Goal: Information Seeking & Learning: Learn about a topic

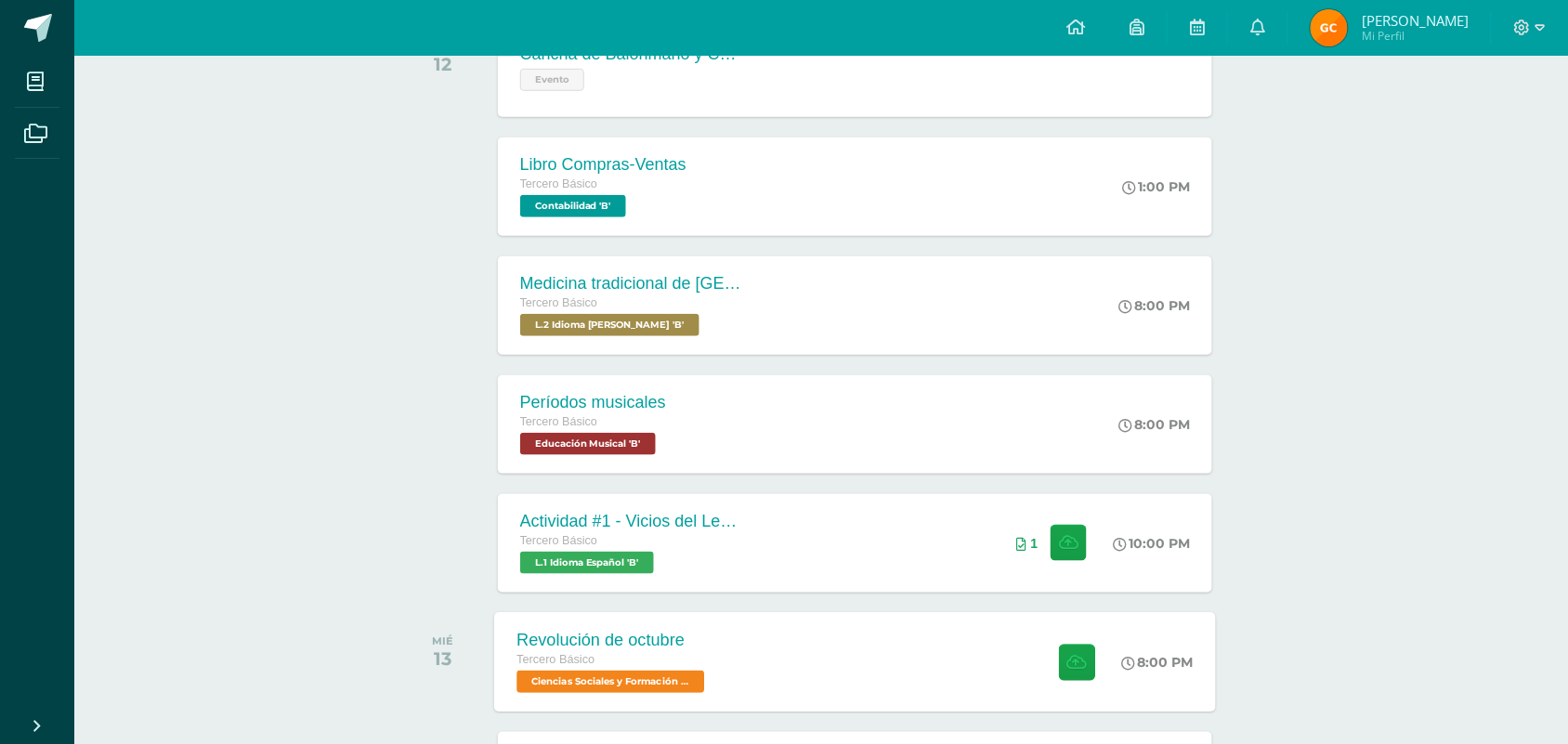
scroll to position [349, 0]
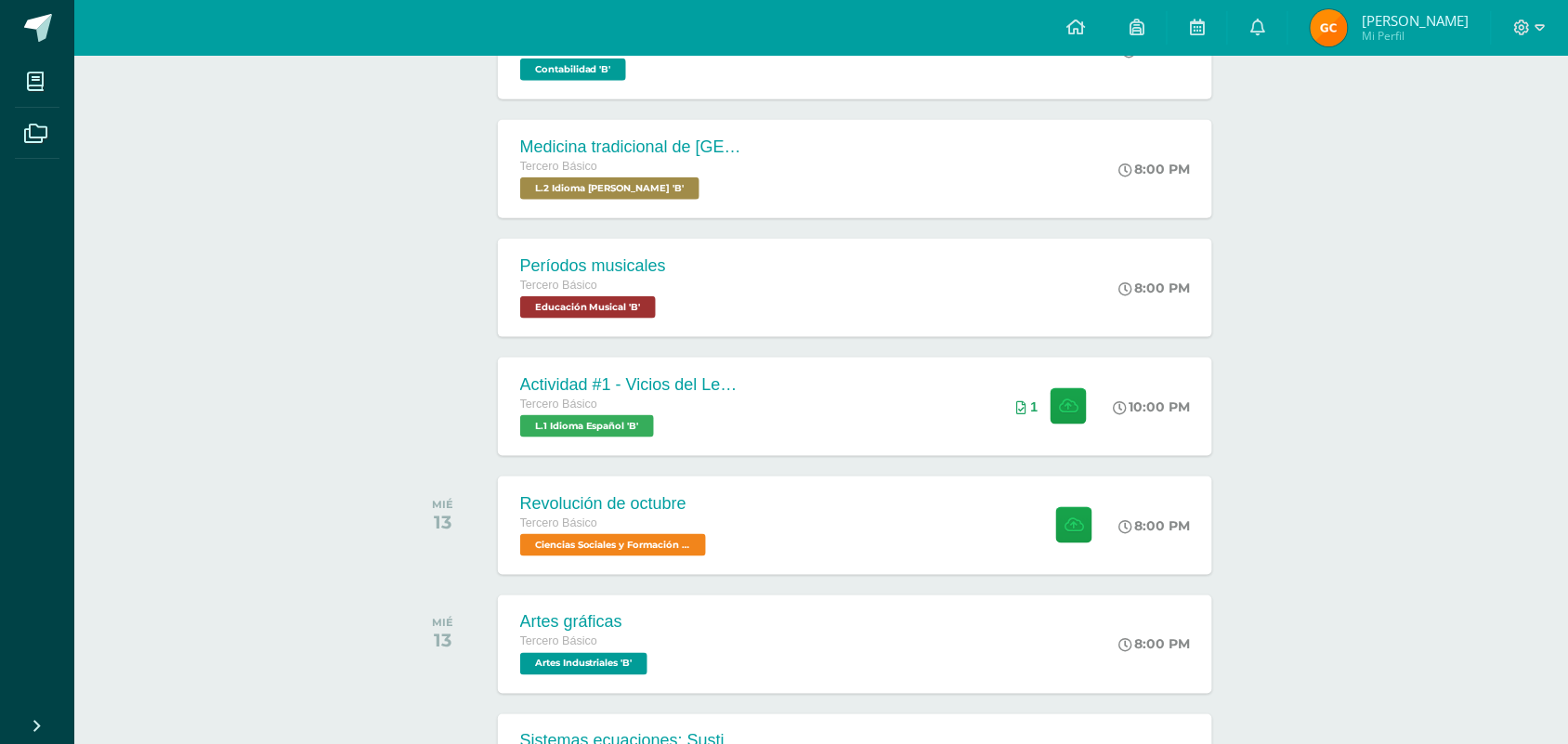
scroll to position [581, 0]
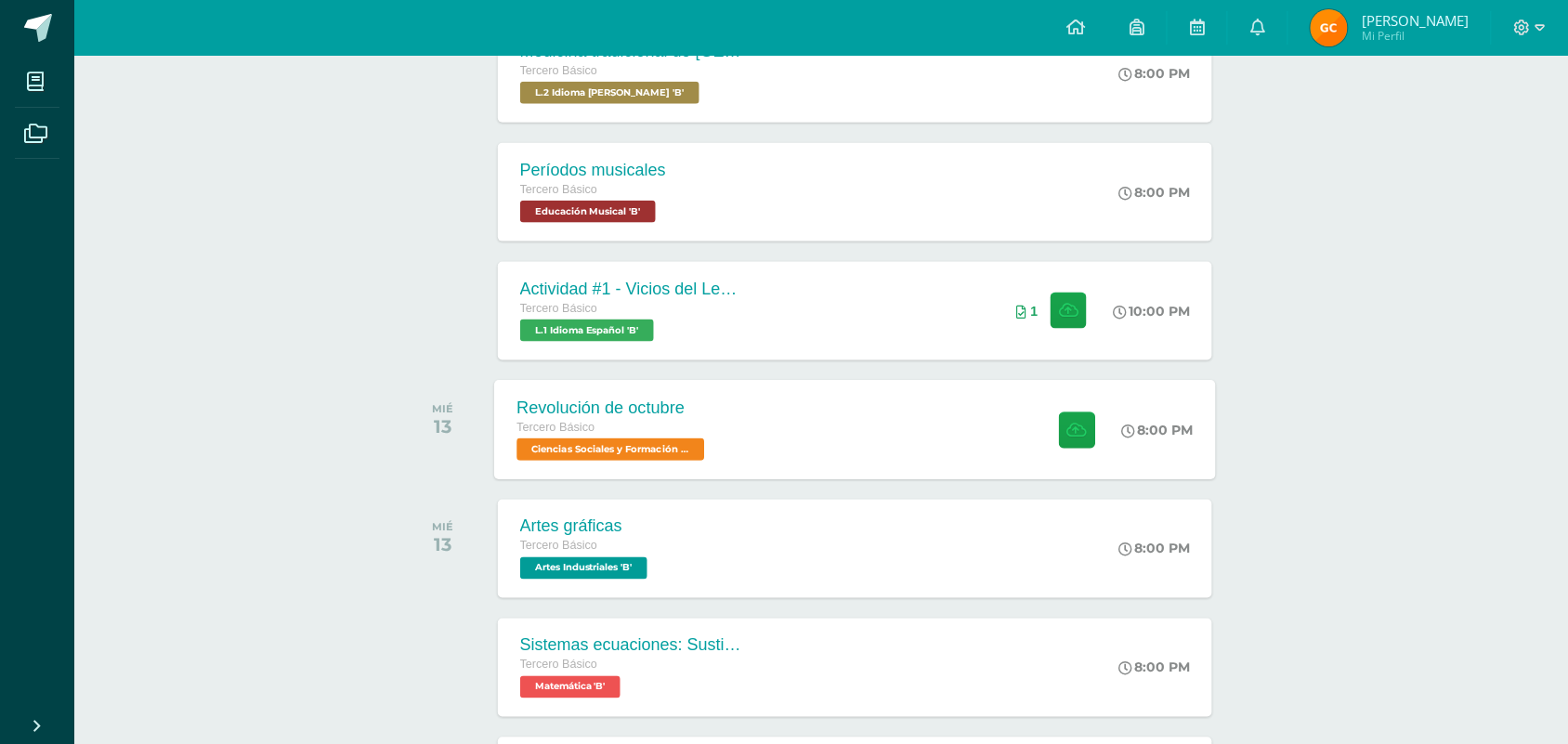
click at [588, 443] on span "Ciencias Sociales y Formación Ciudadana 'B'" at bounding box center [611, 449] width 188 height 23
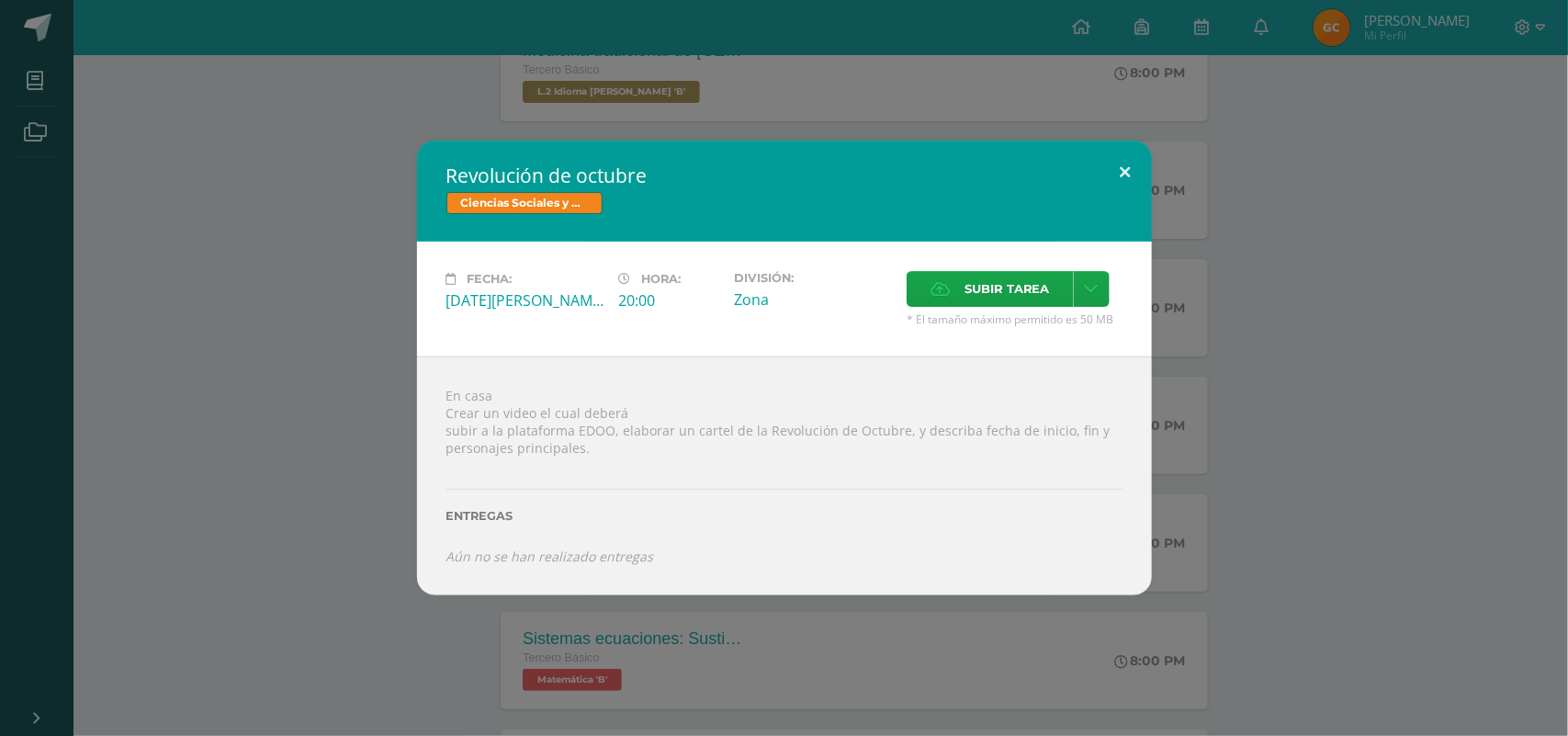
click at [1124, 179] on button at bounding box center [1126, 171] width 52 height 63
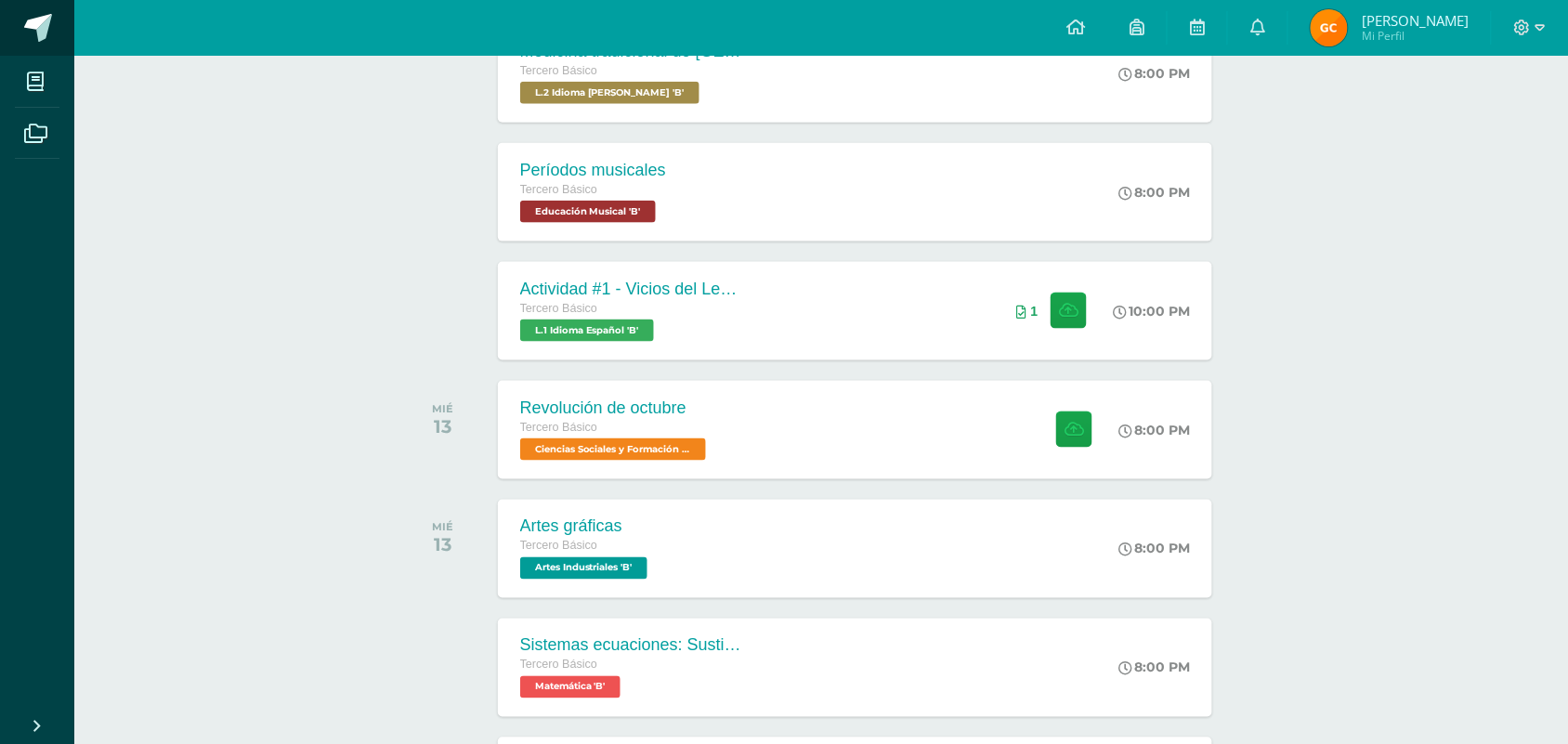
click at [35, 21] on span at bounding box center [38, 27] width 27 height 27
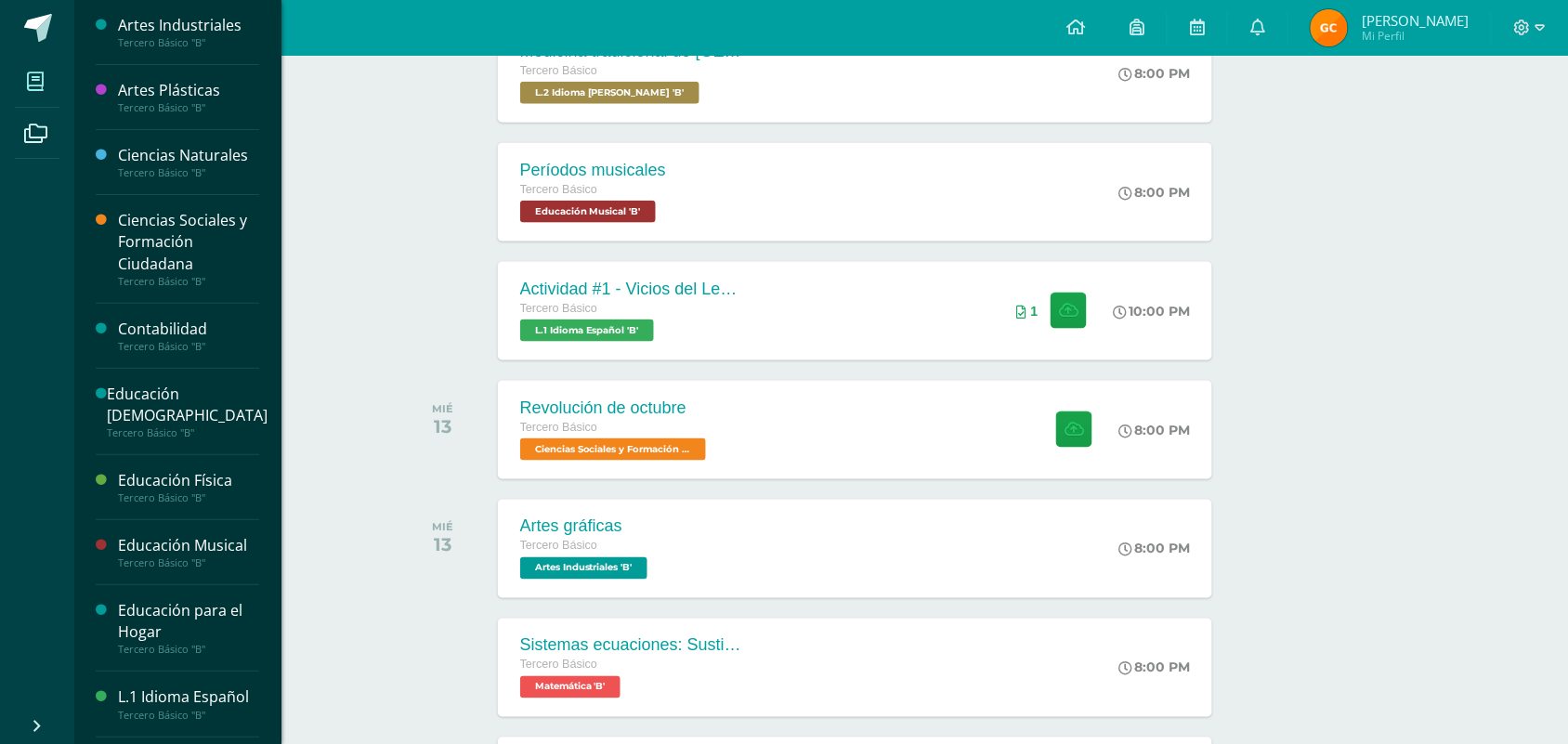
click at [24, 81] on span at bounding box center [35, 81] width 42 height 42
click at [165, 240] on div "Ciencias Sociales y Formación Ciudadana" at bounding box center [189, 241] width 141 height 64
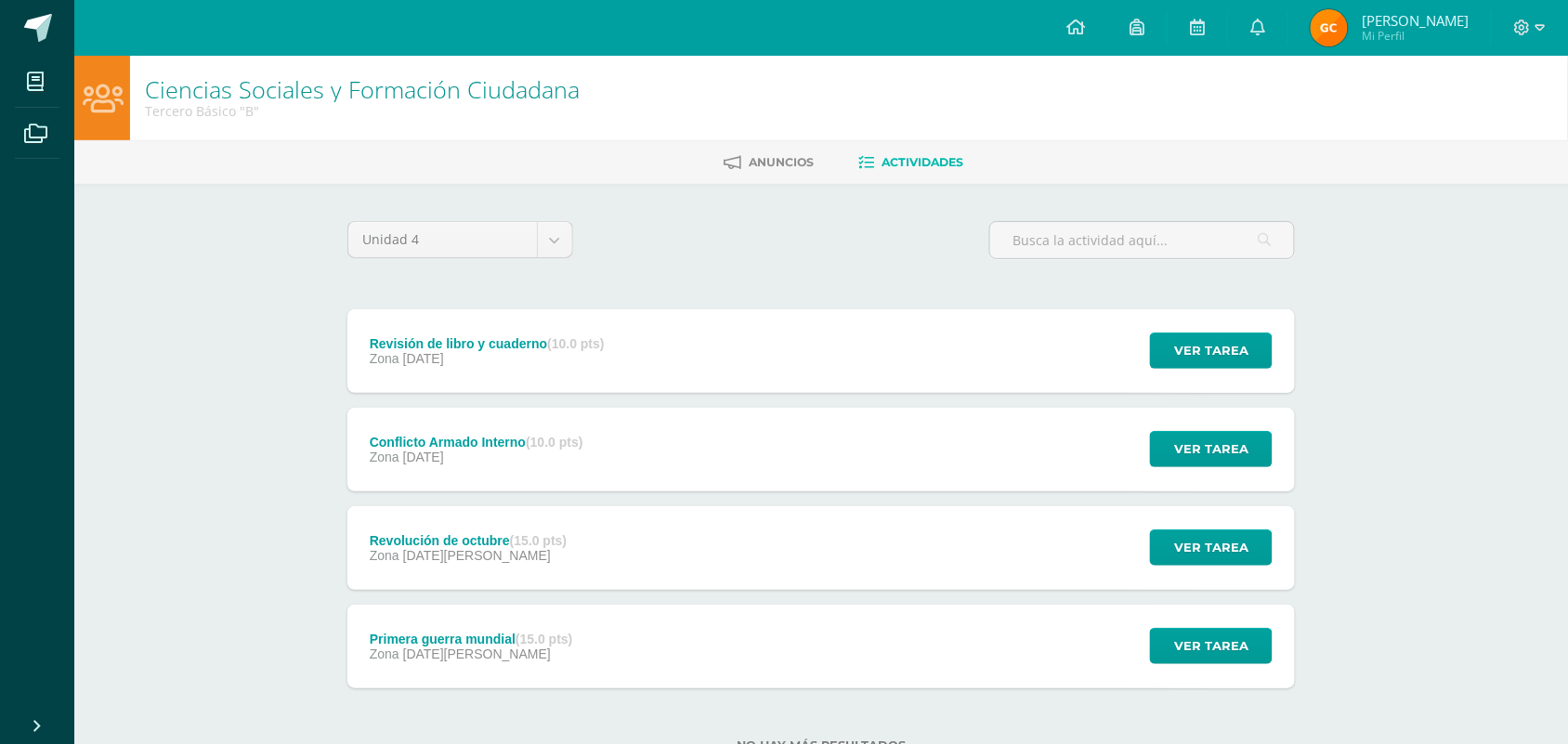
click at [637, 646] on div "Primera guerra mundial (15.0 pts) Zona 07 de Agosto Ver tarea Primera guerra mu…" at bounding box center [821, 646] width 947 height 83
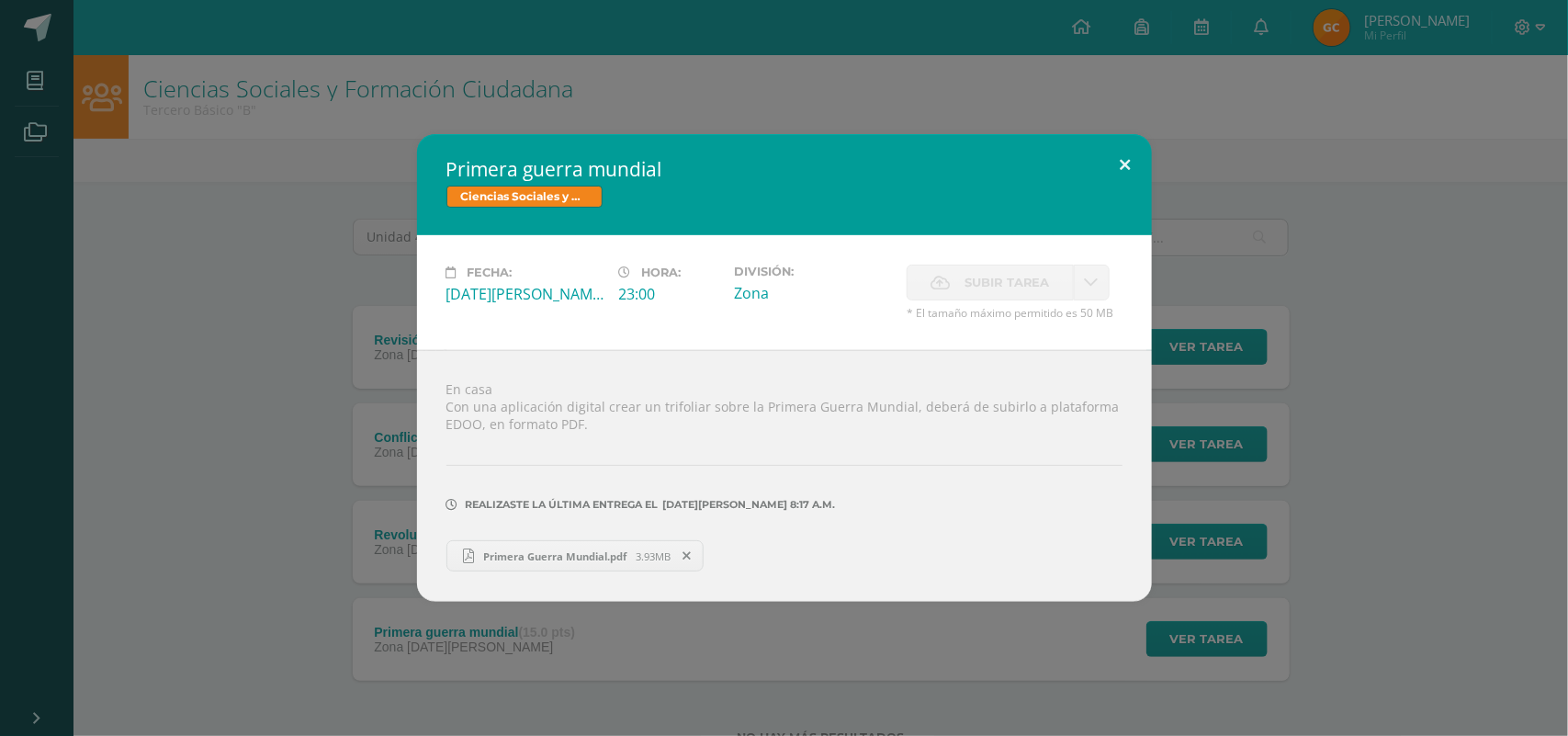
click at [1131, 159] on button at bounding box center [1126, 166] width 52 height 63
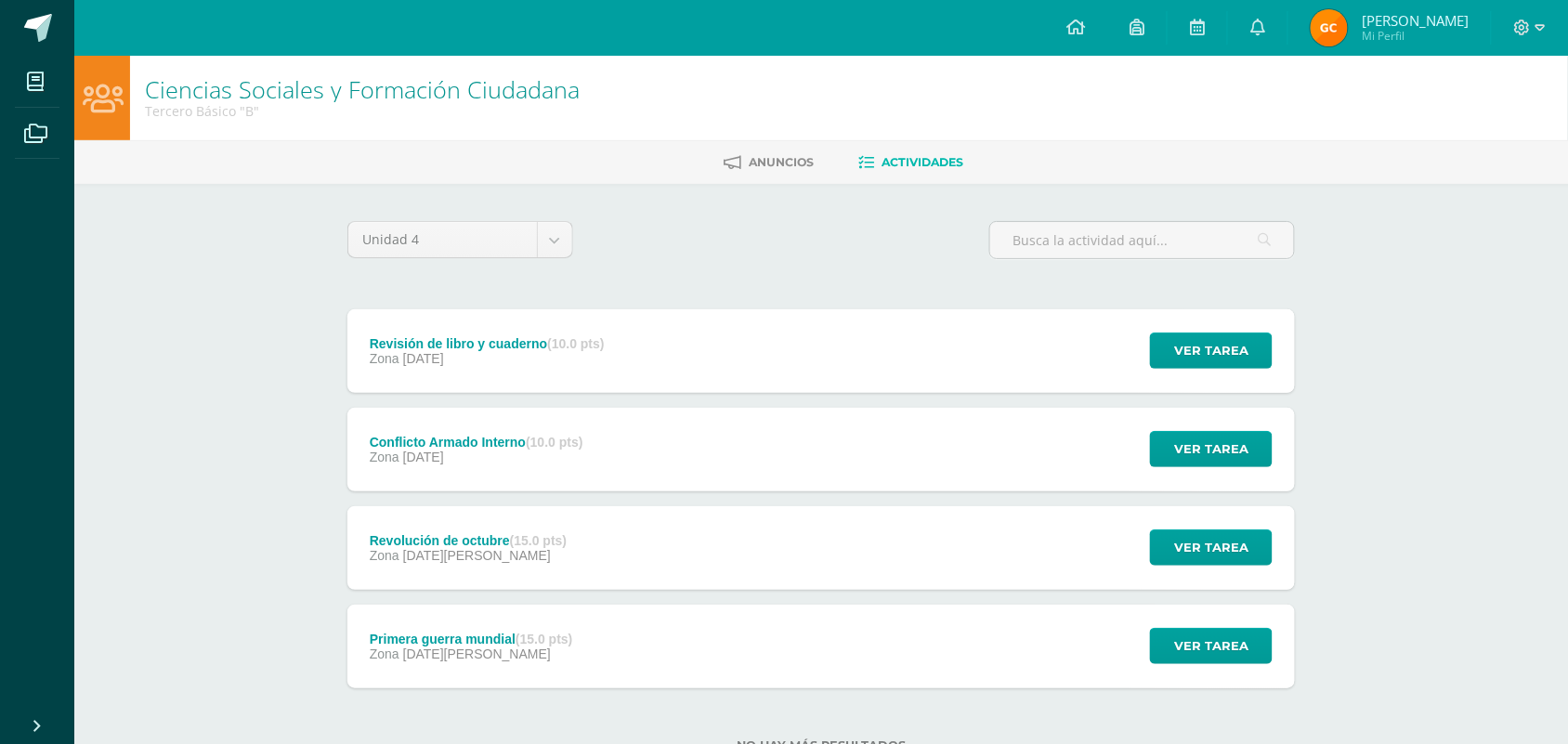
click at [456, 536] on div "Revolución de octubre (15.0 pts)" at bounding box center [468, 540] width 197 height 15
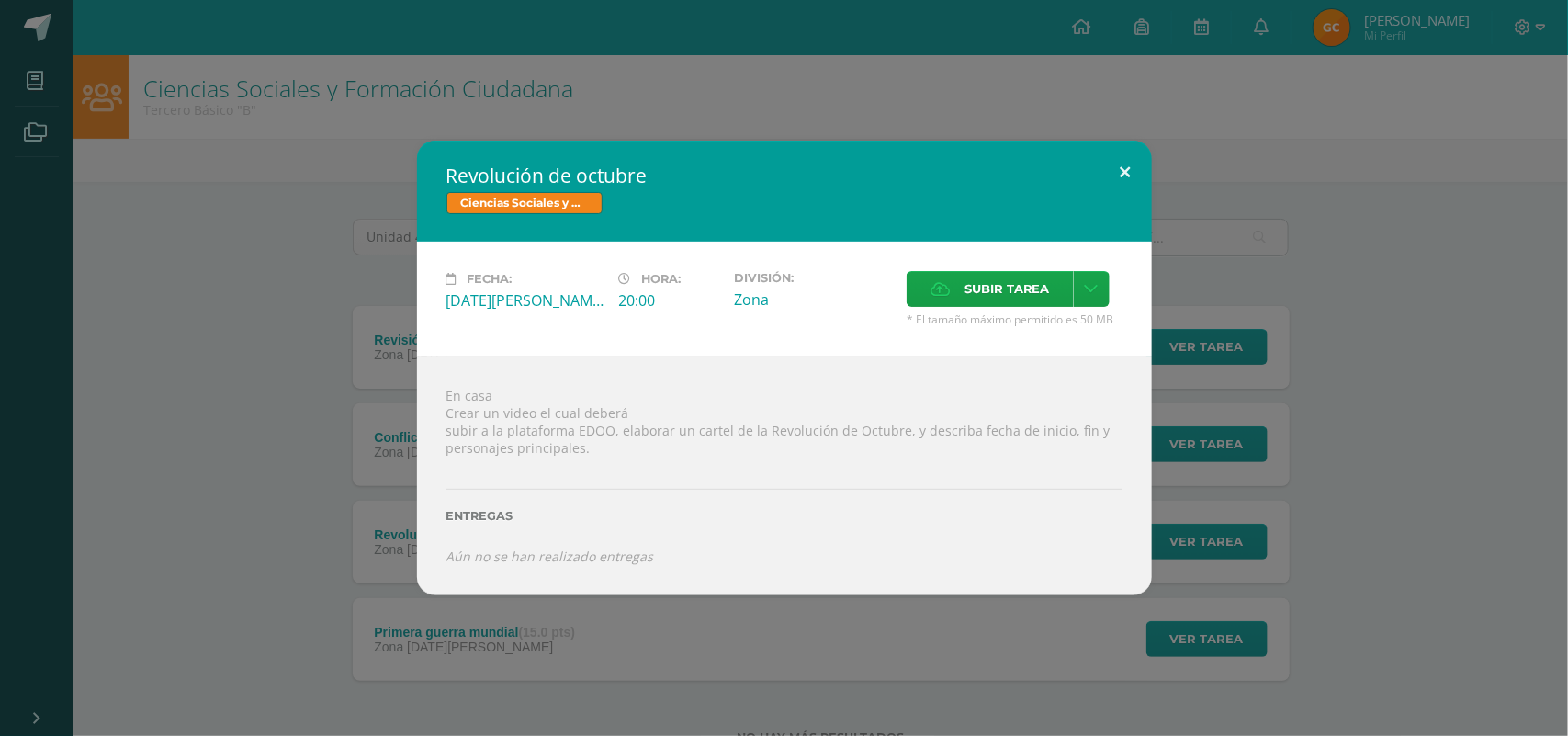
click at [1125, 169] on button at bounding box center [1126, 171] width 52 height 63
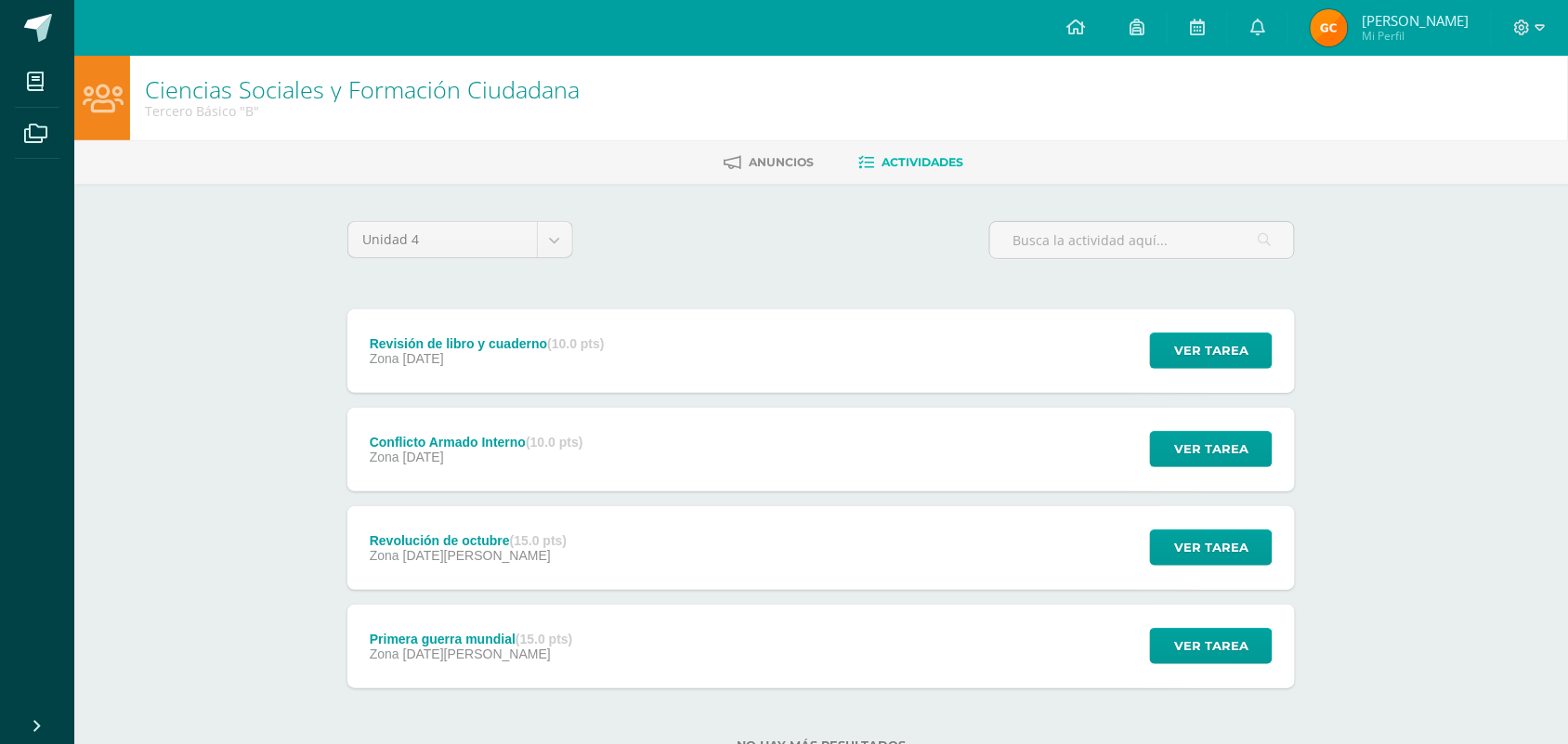
click at [433, 438] on div "Conflicto Armado Interno (10.0 pts)" at bounding box center [477, 442] width 213 height 15
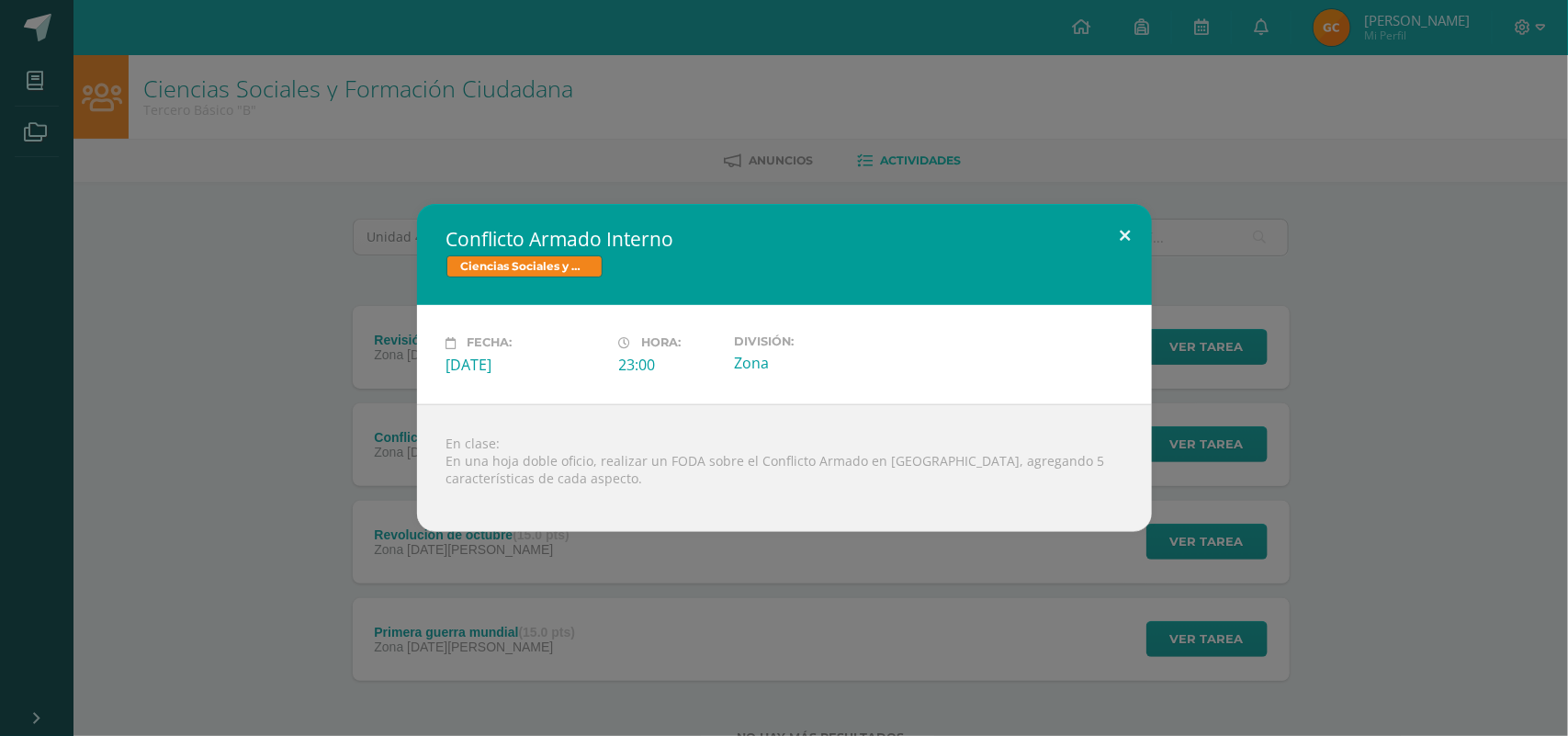
click at [1126, 221] on button at bounding box center [1126, 235] width 52 height 63
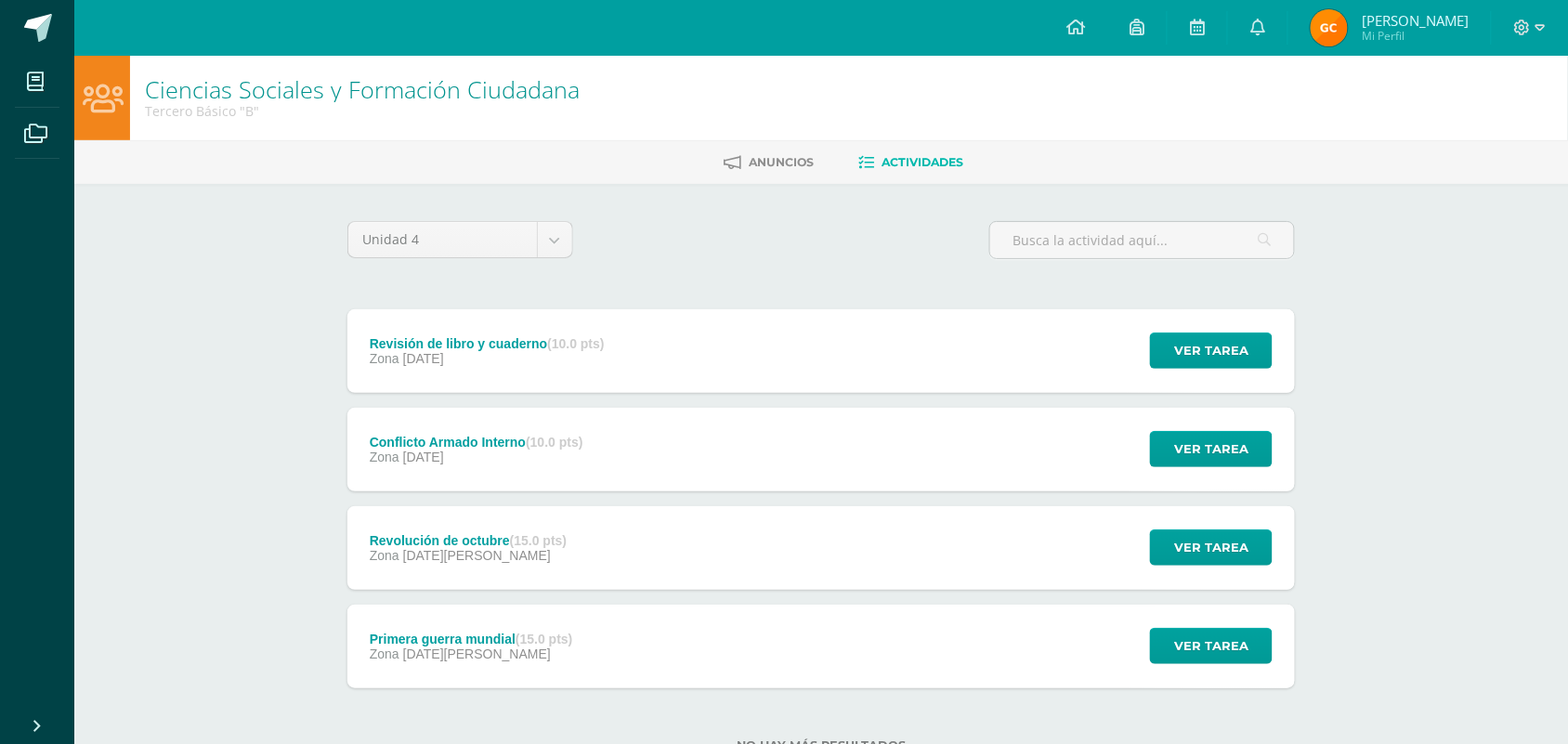
click at [437, 363] on span "23 de Septiembre" at bounding box center [424, 358] width 41 height 15
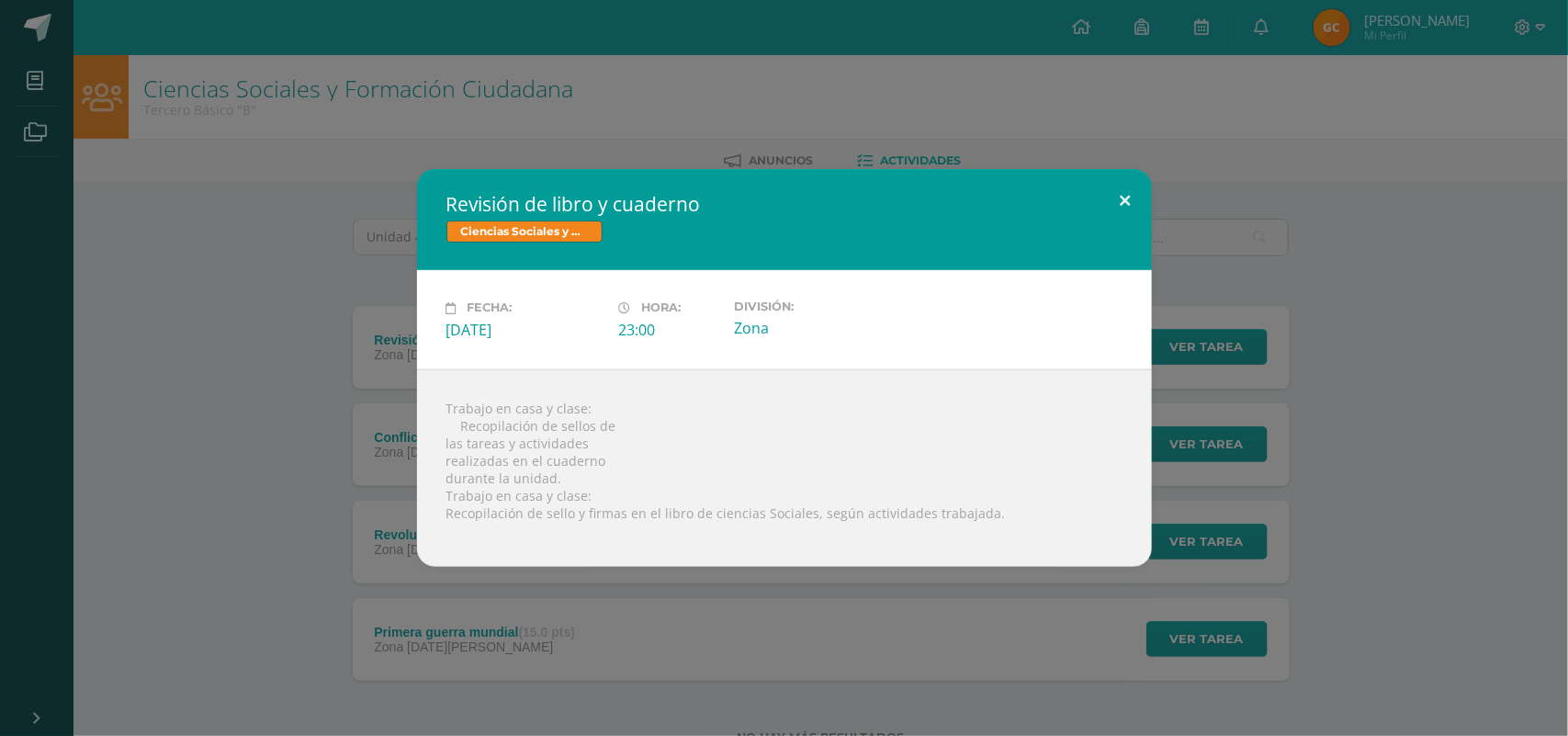
click at [1125, 190] on button at bounding box center [1126, 200] width 52 height 63
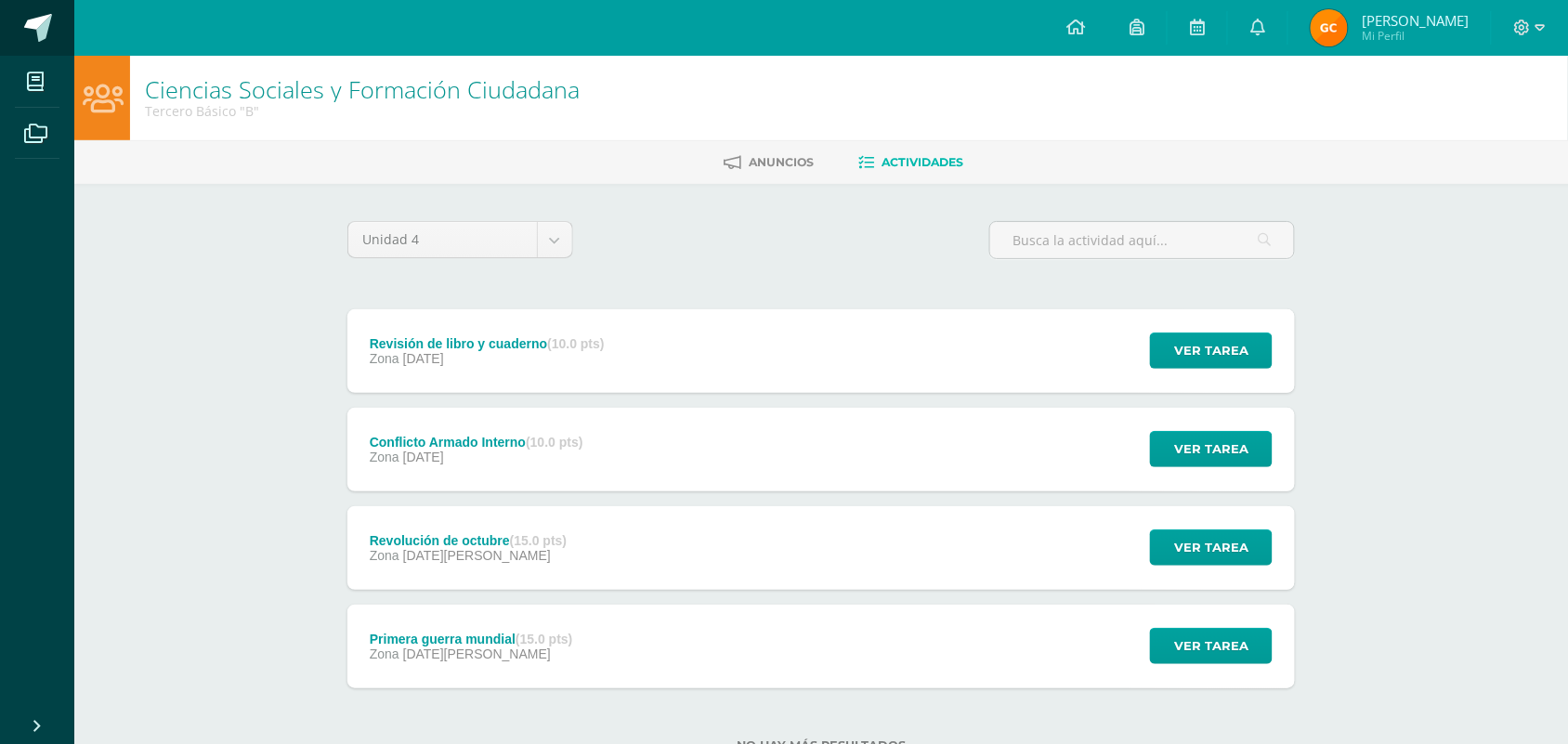
click at [33, 28] on span at bounding box center [38, 27] width 27 height 27
